Goal: Register for event/course

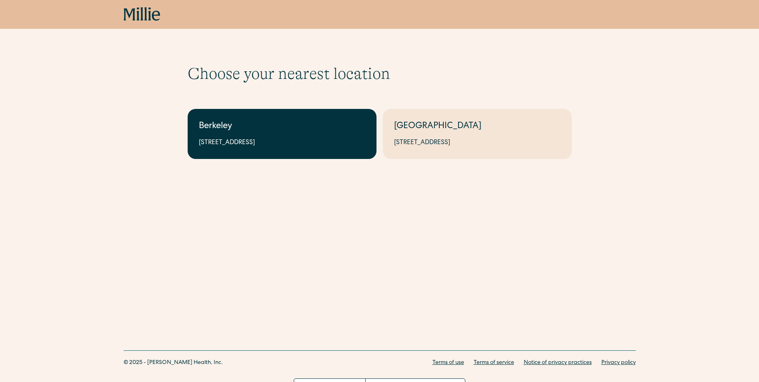
drag, startPoint x: 0, startPoint y: 0, endPoint x: 271, endPoint y: 132, distance: 301.4
click at [262, 140] on div "2999 Regent St, Suite 524, Berkeley, CA 94705" at bounding box center [282, 143] width 166 height 10
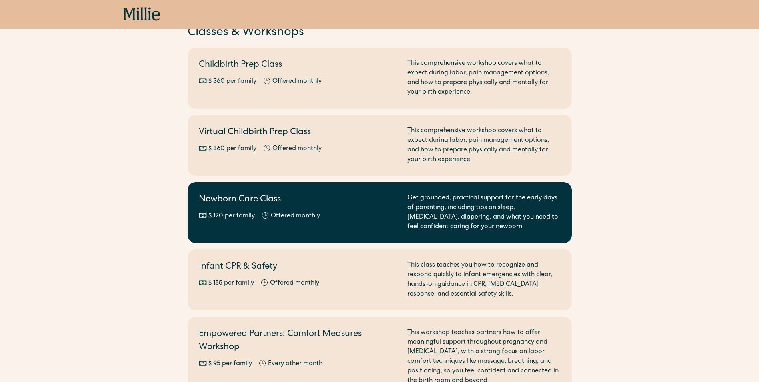
scroll to position [80, 0]
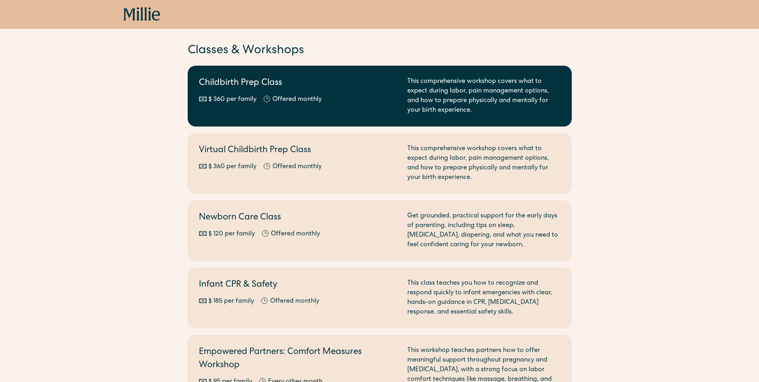
click at [454, 94] on div "This comprehensive workshop covers what to expect during labor, pain management…" at bounding box center [483, 96] width 153 height 38
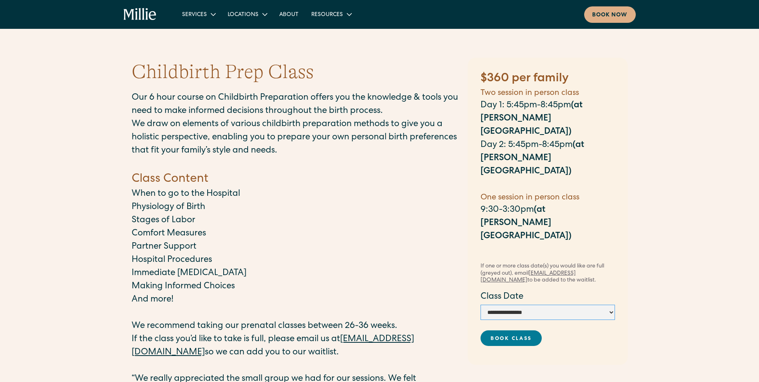
click at [604, 304] on select "**********" at bounding box center [547, 311] width 134 height 15
click at [243, 32] on link "Berkeley" at bounding box center [258, 33] width 69 height 13
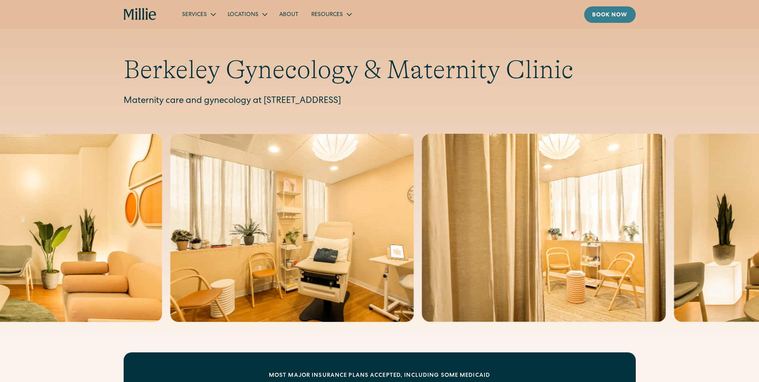
click at [614, 19] on div "Book now" at bounding box center [610, 15] width 36 height 8
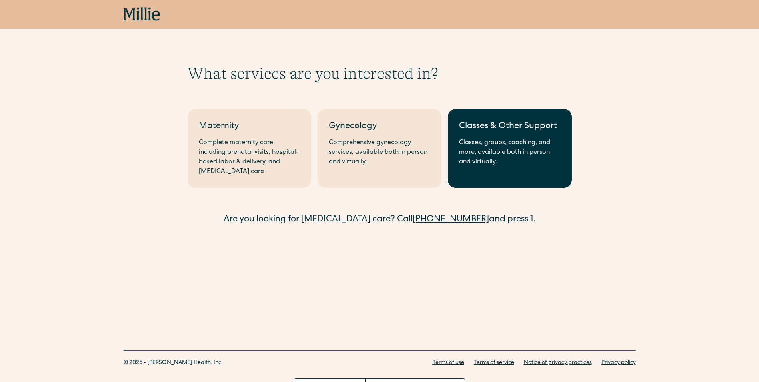
click at [484, 162] on div "Classes, groups, coaching, and more, available both in person and virtually." at bounding box center [509, 152] width 101 height 29
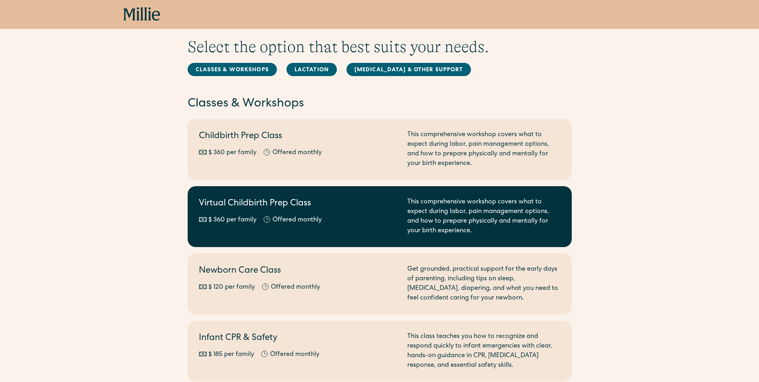
scroll to position [40, 0]
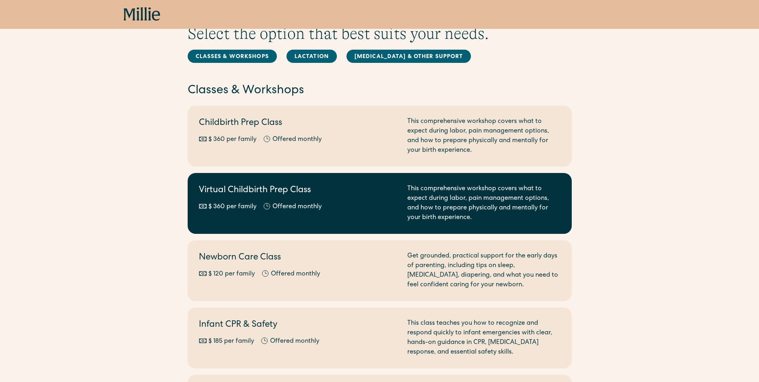
drag, startPoint x: 329, startPoint y: 208, endPoint x: 323, endPoint y: 211, distance: 6.6
click at [328, 208] on div "$ 360 per family Offered monthly Every other month" at bounding box center [298, 207] width 199 height 10
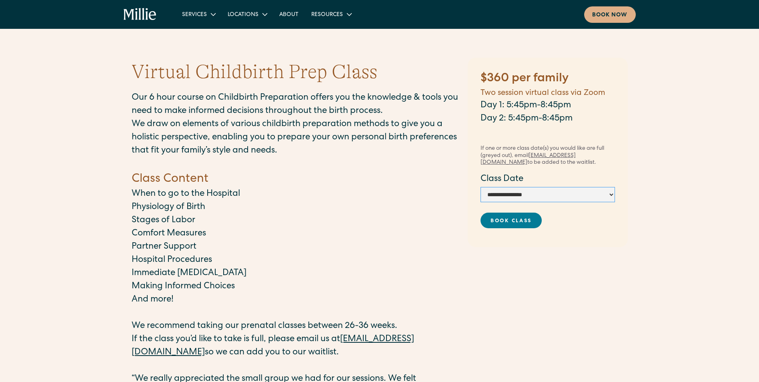
click at [585, 197] on select "**********" at bounding box center [547, 194] width 134 height 15
click at [243, 32] on link "Berkeley" at bounding box center [258, 33] width 69 height 13
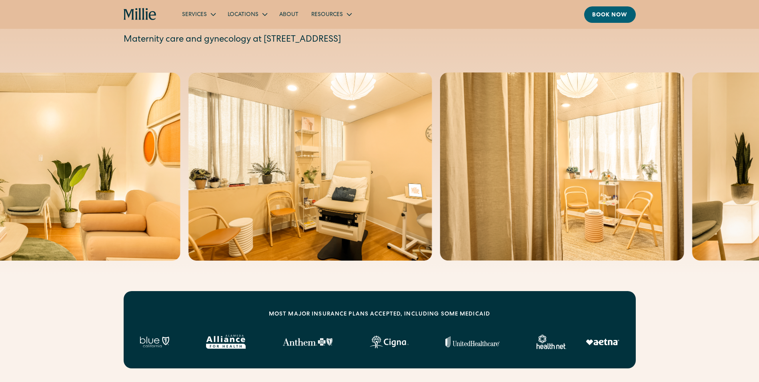
scroll to position [40, 0]
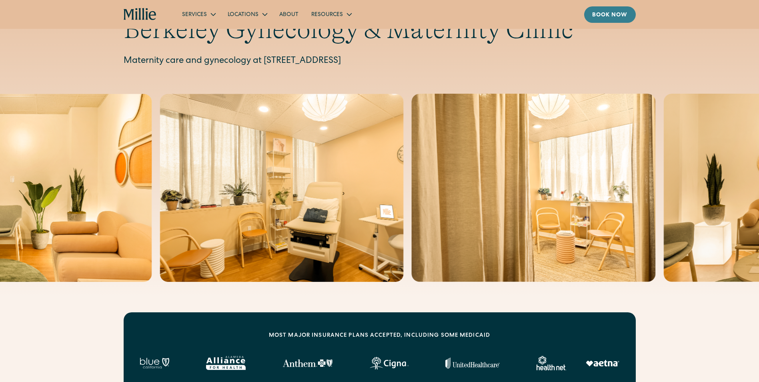
click at [617, 13] on div "Book now" at bounding box center [610, 15] width 36 height 8
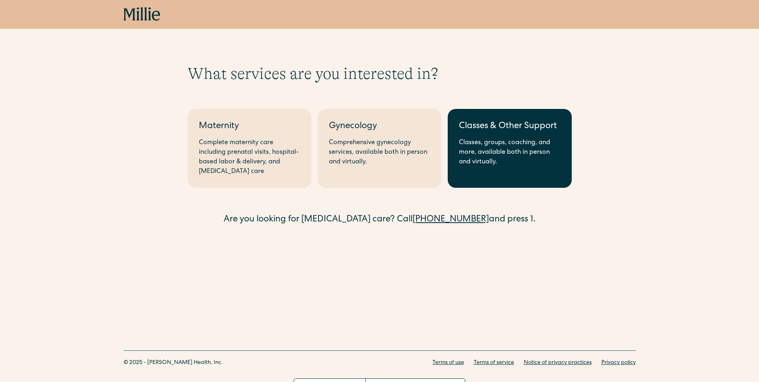
click at [477, 158] on div "Classes, groups, coaching, and more, available both in person and virtually." at bounding box center [509, 152] width 101 height 29
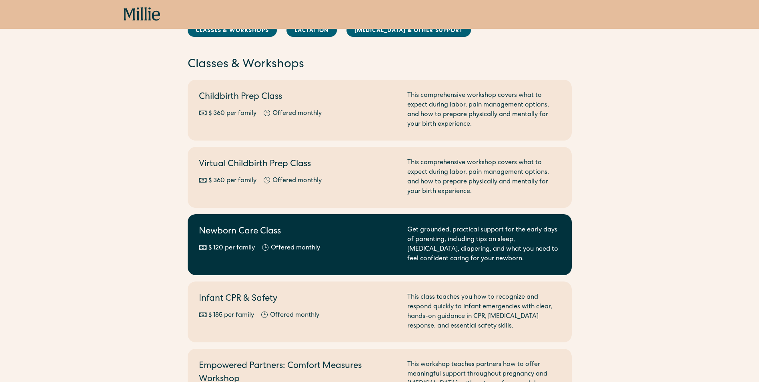
scroll to position [80, 0]
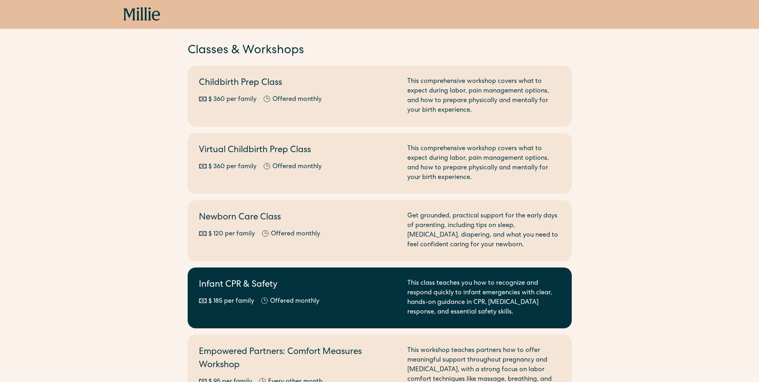
click at [394, 289] on h2 "Infant CPR & Safety" at bounding box center [298, 284] width 199 height 13
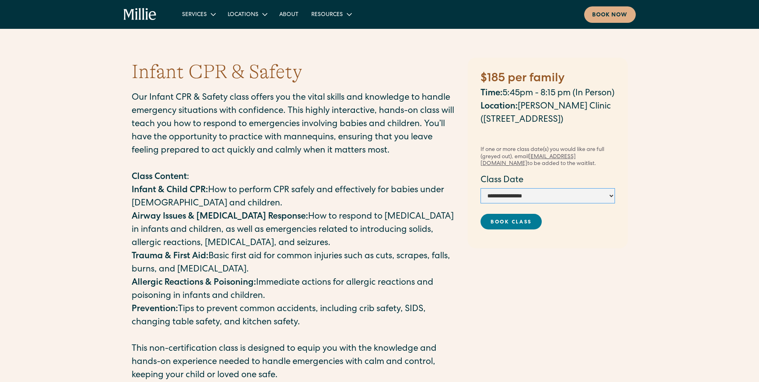
click at [593, 203] on select "**********" at bounding box center [547, 195] width 134 height 15
